Goal: Find specific page/section: Find specific page/section

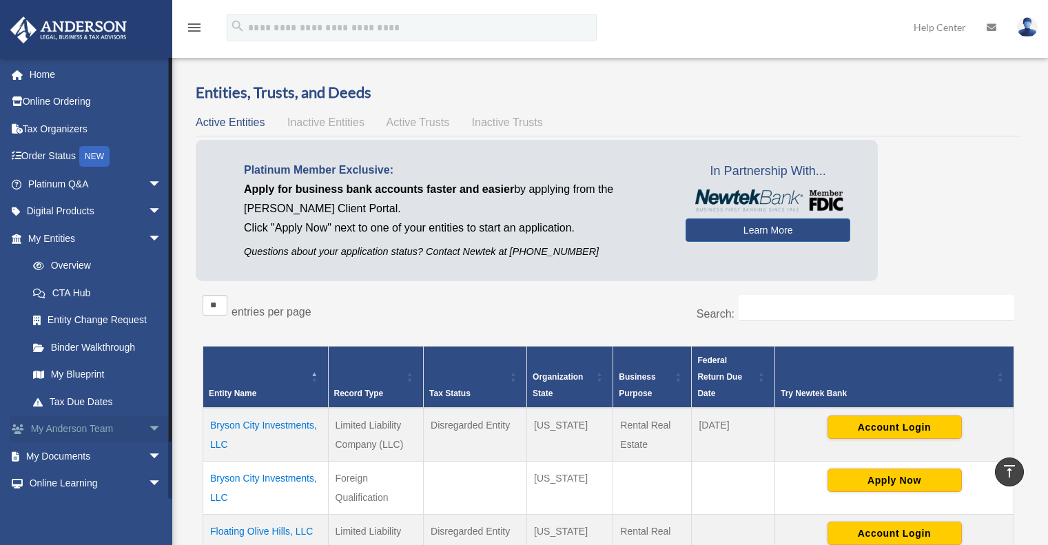
scroll to position [413, 0]
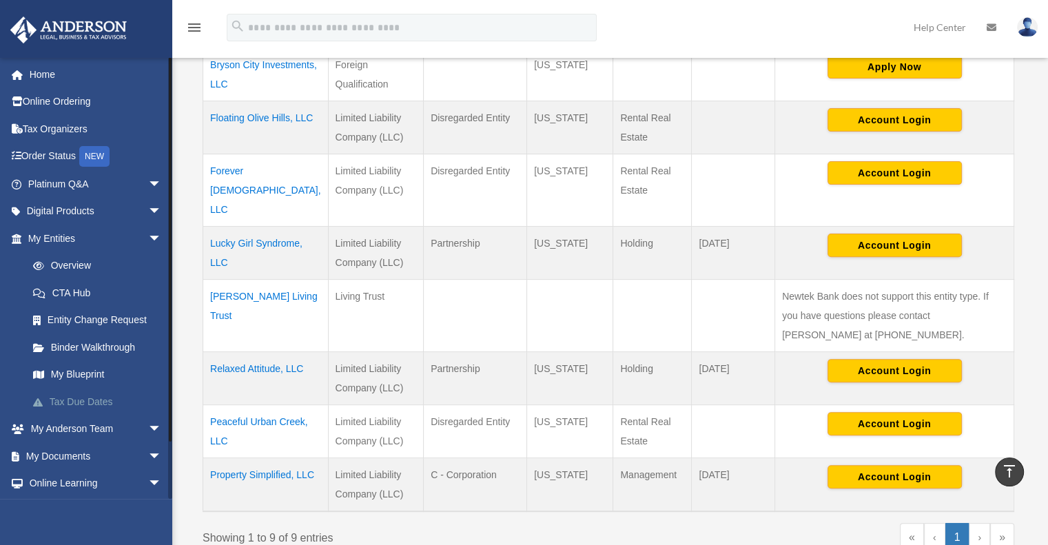
click at [68, 398] on link "Tax Due Dates" at bounding box center [100, 402] width 163 height 28
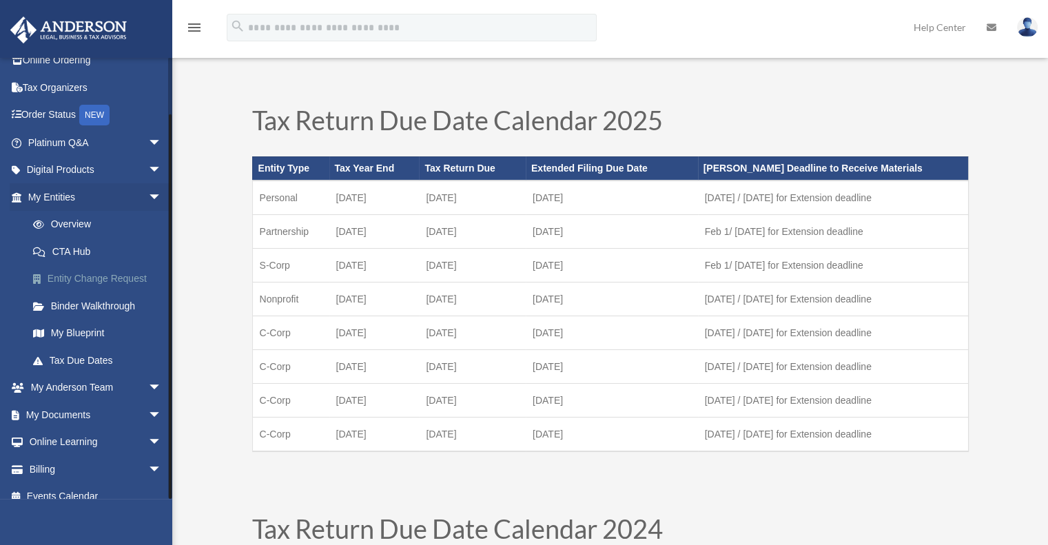
scroll to position [55, 0]
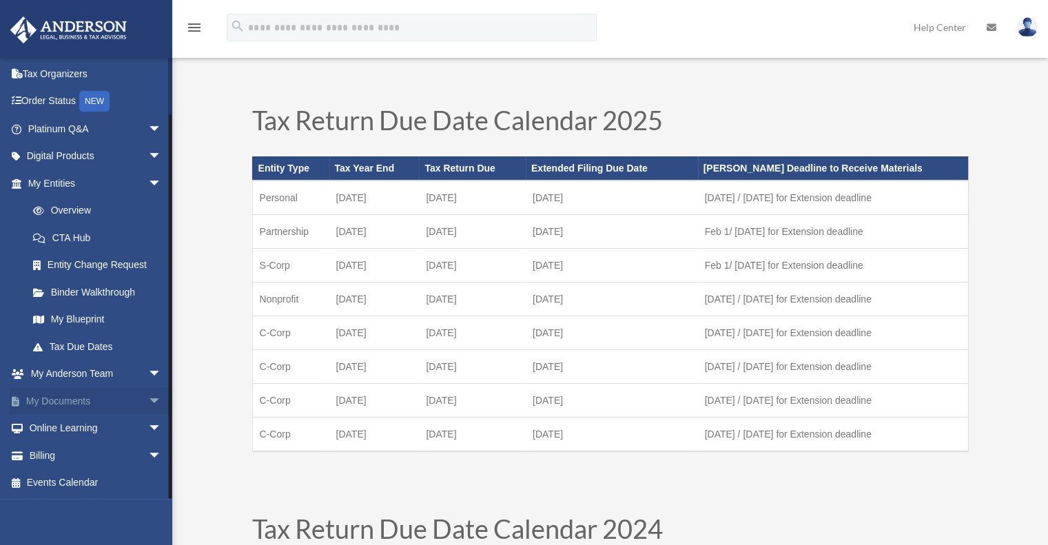
click at [148, 399] on span "arrow_drop_down" at bounding box center [162, 401] width 28 height 28
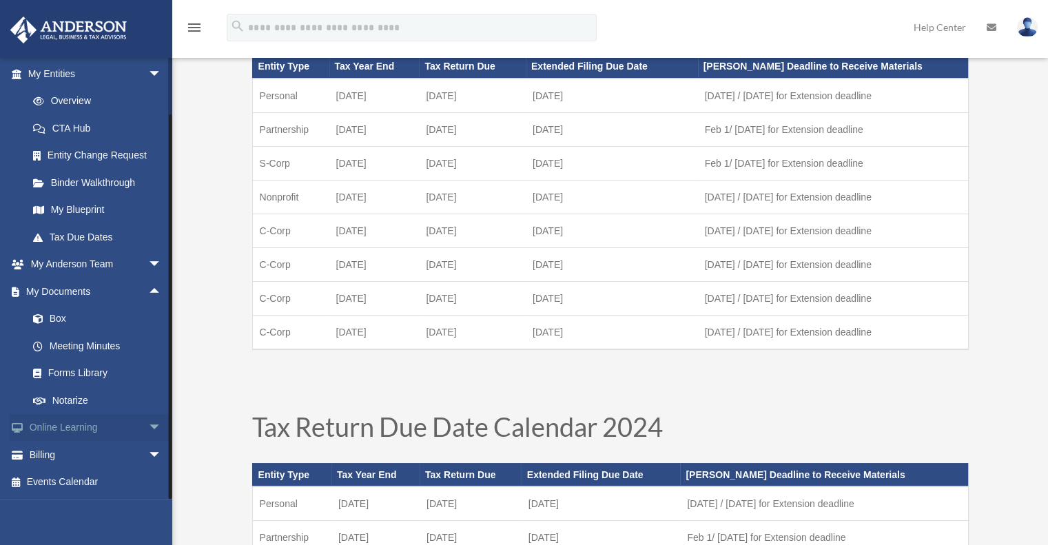
scroll to position [138, 0]
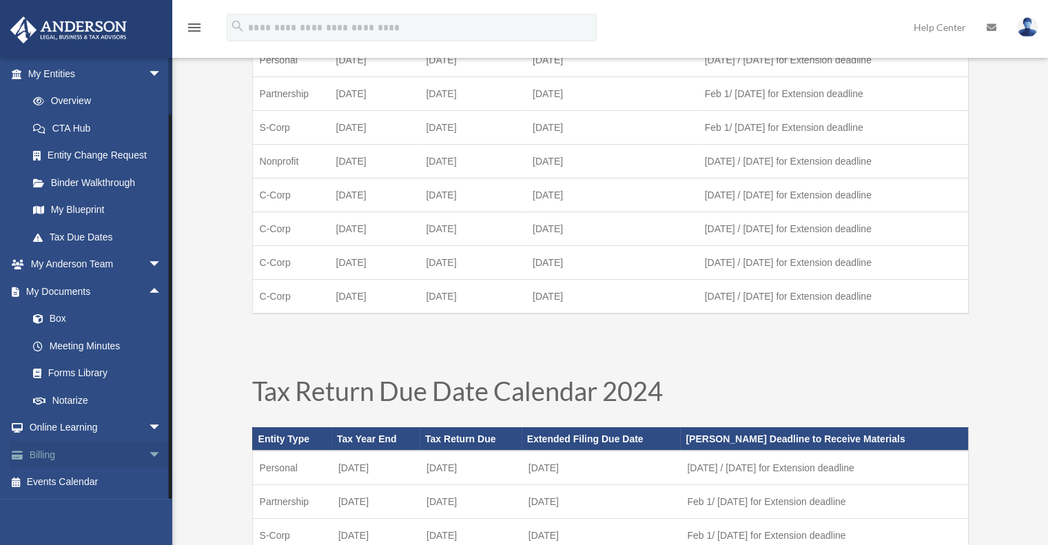
click at [148, 454] on span "arrow_drop_down" at bounding box center [162, 455] width 28 height 28
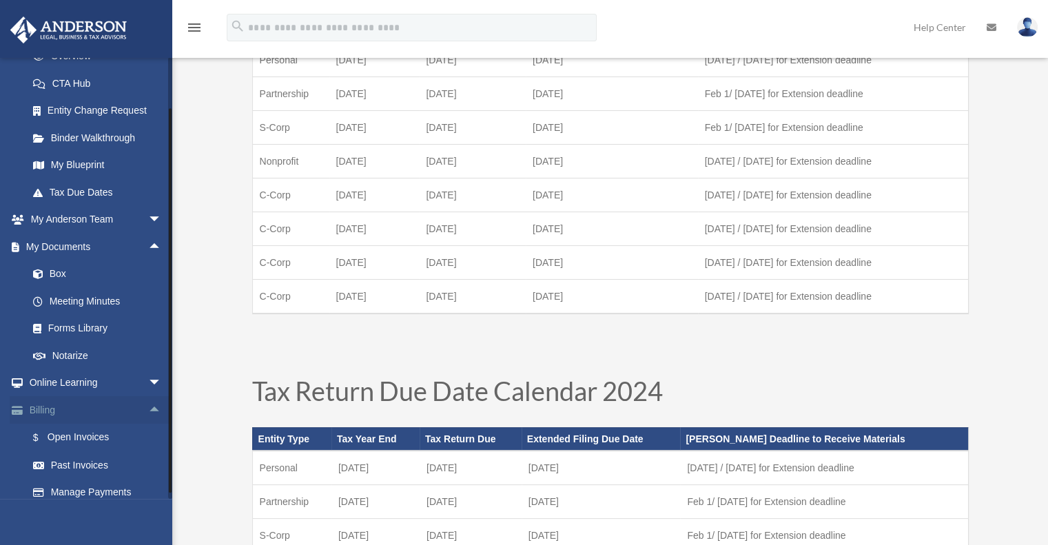
scroll to position [247, 0]
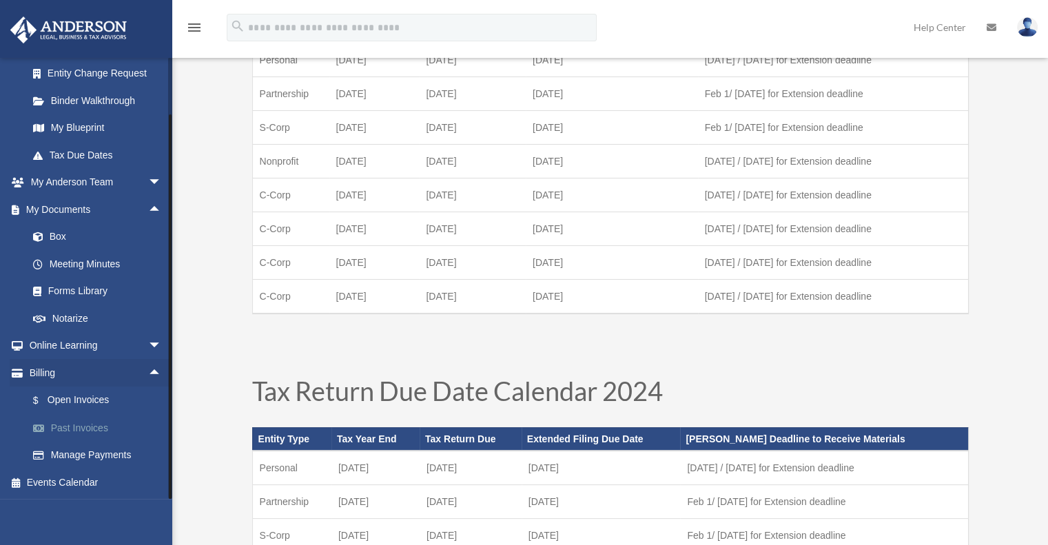
click at [78, 429] on link "Past Invoices" at bounding box center [100, 428] width 163 height 28
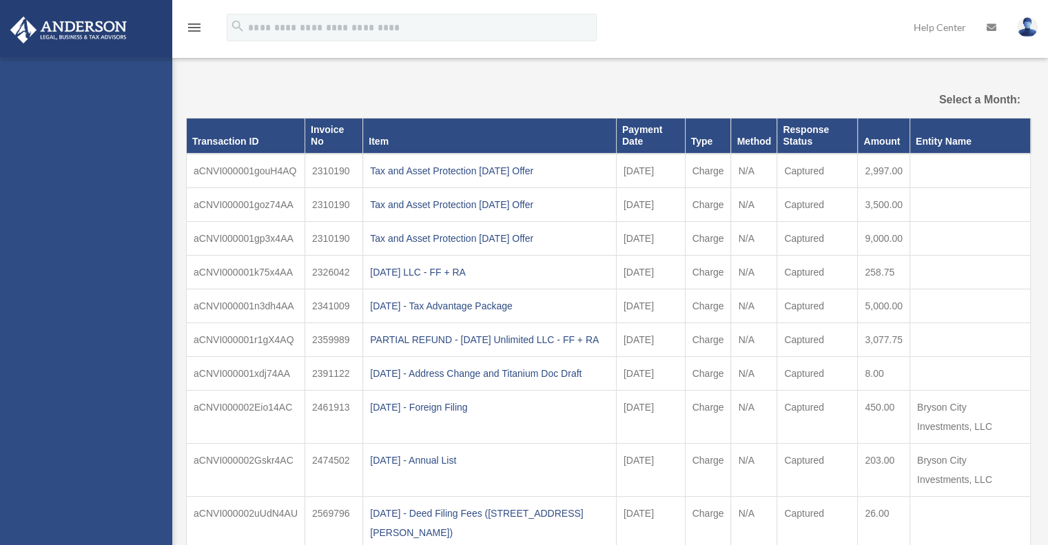
select select
